Goal: Find specific page/section: Find specific page/section

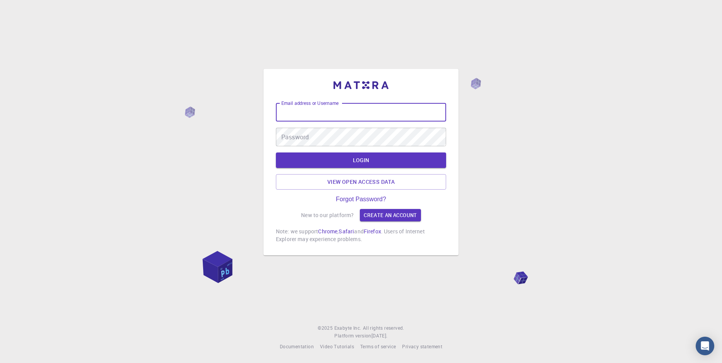
click at [359, 108] on input "Email address or Username" at bounding box center [361, 112] width 170 height 19
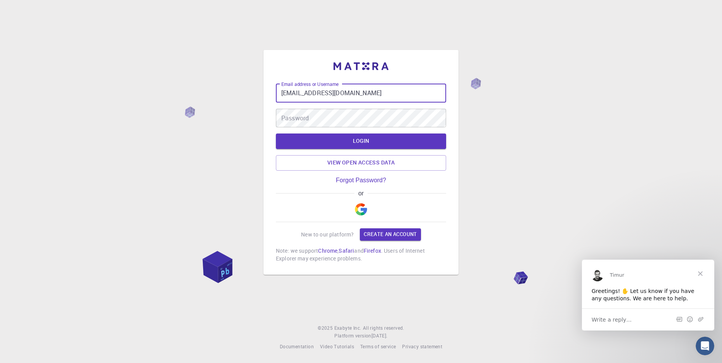
type input "[EMAIL_ADDRESS][DOMAIN_NAME]"
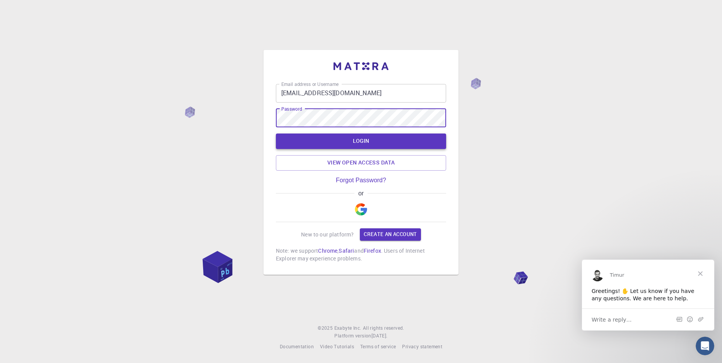
click at [360, 139] on button "LOGIN" at bounding box center [361, 141] width 170 height 15
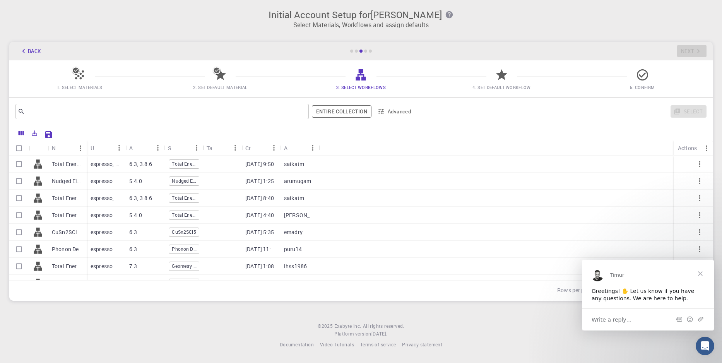
click at [700, 276] on span "Close" at bounding box center [701, 273] width 28 height 28
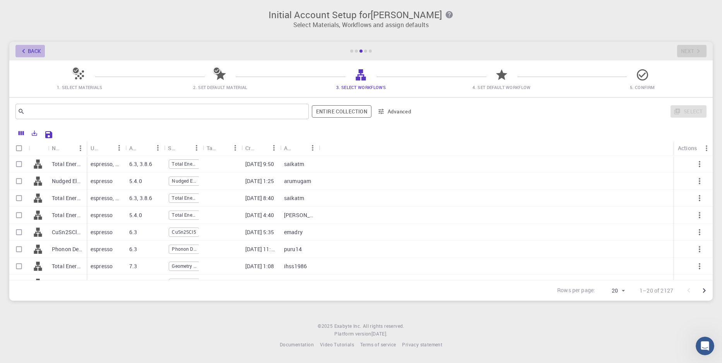
click at [31, 50] on button "Back" at bounding box center [29, 51] width 29 height 12
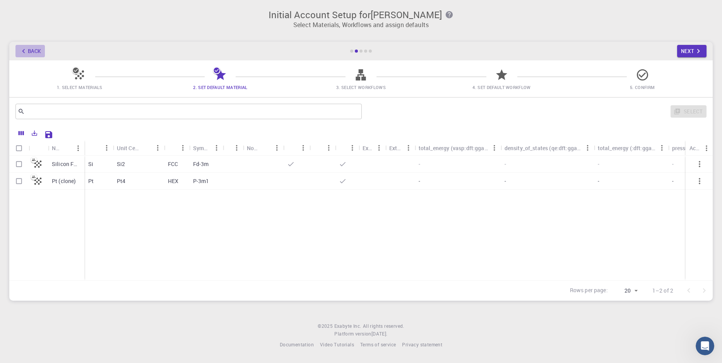
click at [24, 50] on icon "button" at bounding box center [23, 51] width 3 height 4
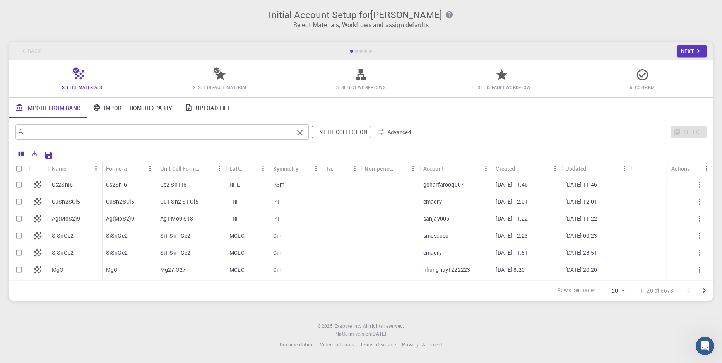
click at [98, 135] on input "text" at bounding box center [159, 132] width 269 height 11
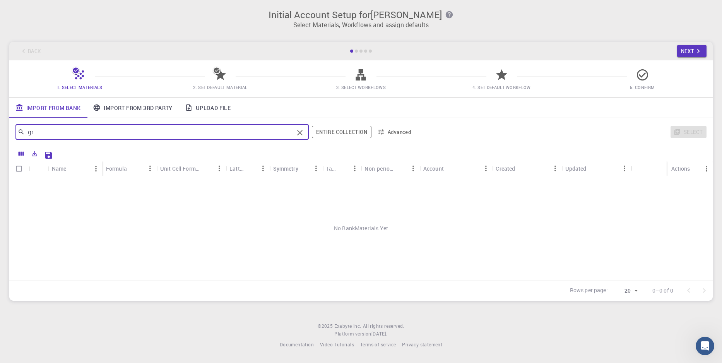
type input "g"
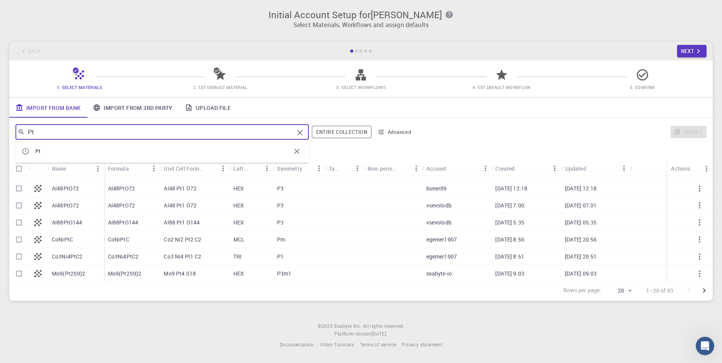
scroll to position [237, 0]
type input "Pt"
